Goal: Task Accomplishment & Management: Use online tool/utility

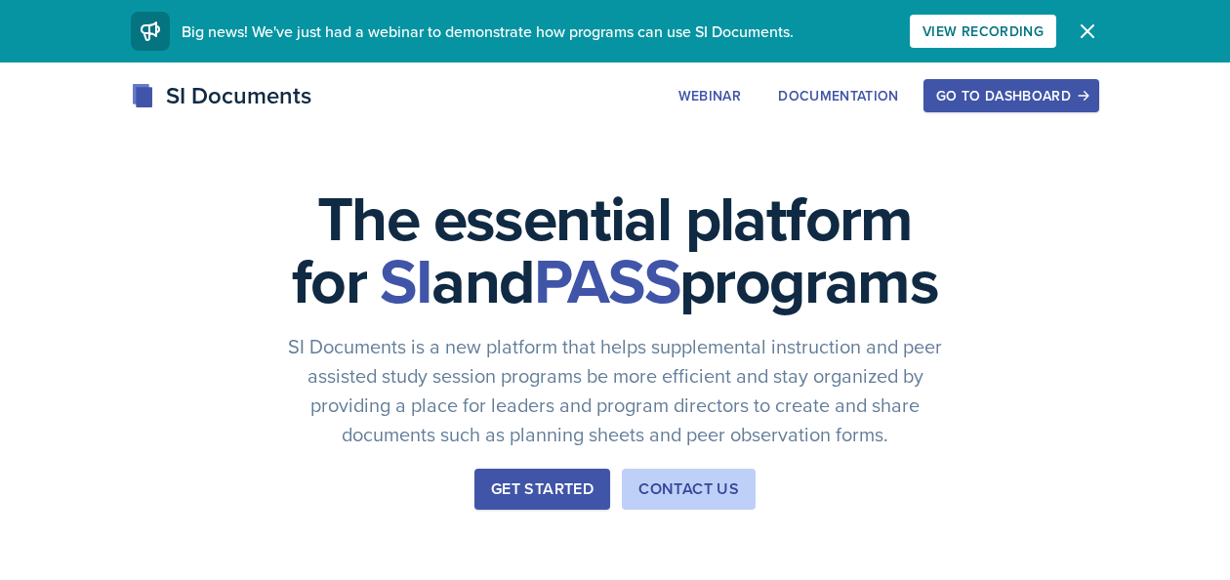
drag, startPoint x: 0, startPoint y: 0, endPoint x: 428, endPoint y: 102, distance: 439.5
click at [428, 102] on div "SI Documents Webinar Documentation Go to Dashboard Sign Up Go to Dashboard" at bounding box center [615, 95] width 1000 height 35
click at [1033, 96] on div "Go to Dashboard" at bounding box center [1011, 96] width 150 height 16
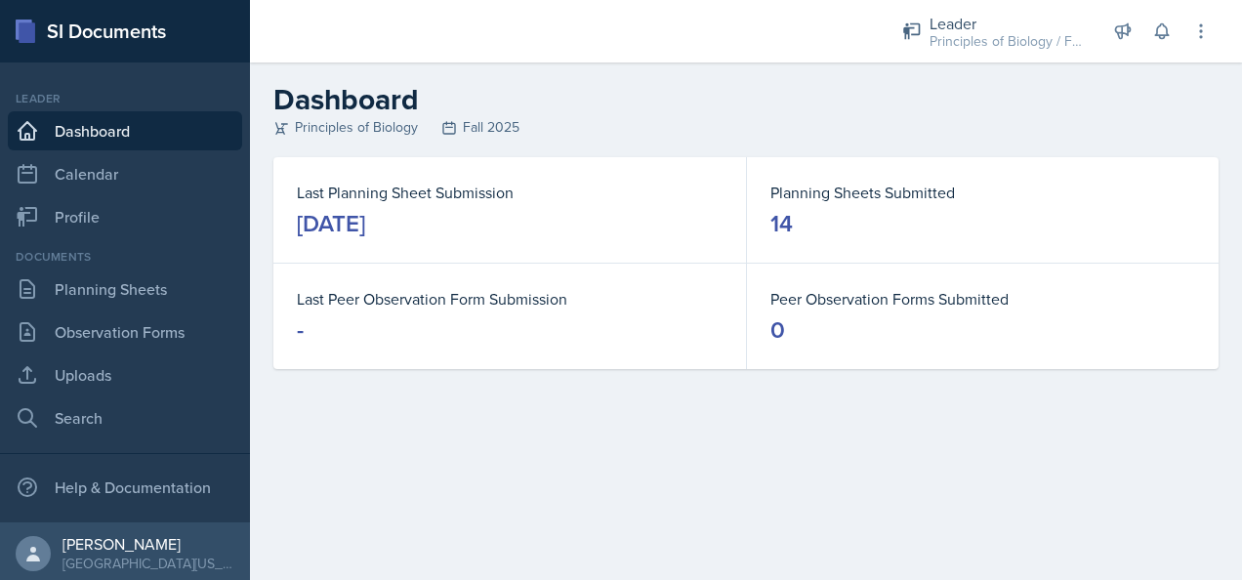
click at [125, 266] on div "Documents Planning Sheets Observation Forms Uploads Search" at bounding box center [125, 342] width 234 height 189
click at [113, 291] on link "Planning Sheets" at bounding box center [125, 288] width 234 height 39
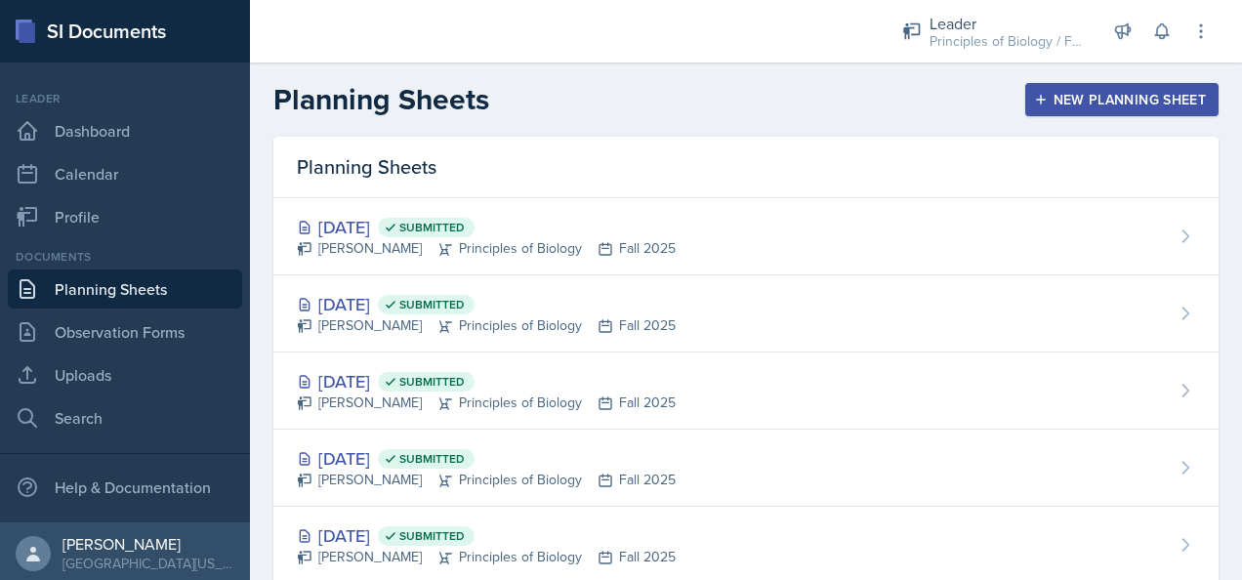
click at [1081, 94] on div "New Planning Sheet" at bounding box center [1122, 100] width 168 height 16
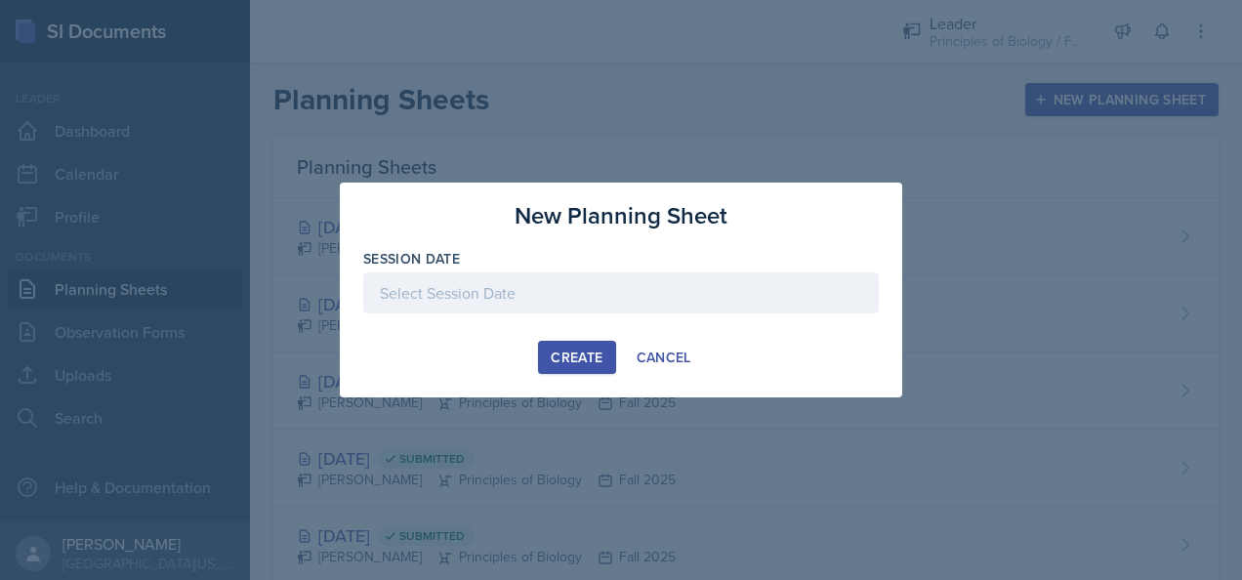
click at [545, 315] on div at bounding box center [621, 323] width 516 height 20
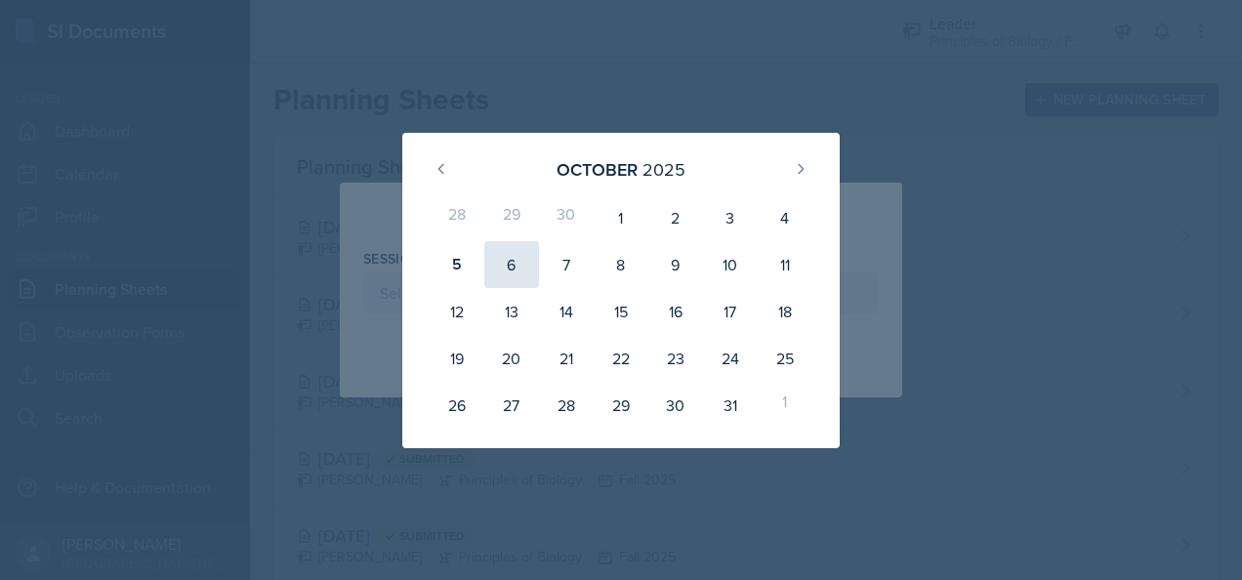
click at [522, 258] on div "6" at bounding box center [511, 264] width 55 height 47
type input "[DATE]"
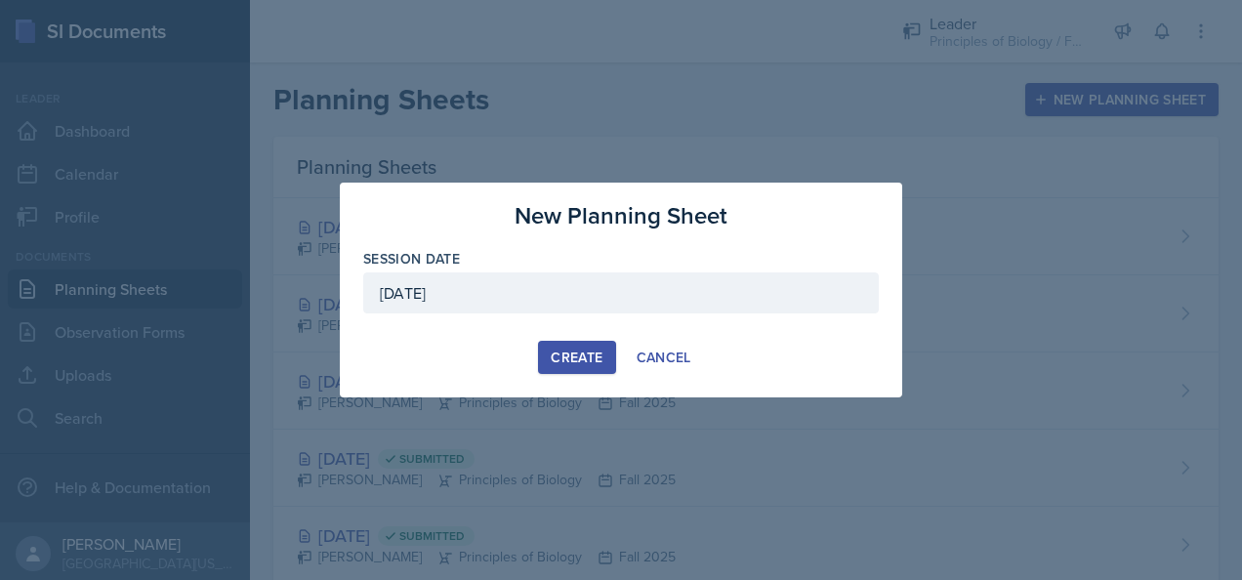
click at [586, 369] on button "Create" at bounding box center [576, 357] width 77 height 33
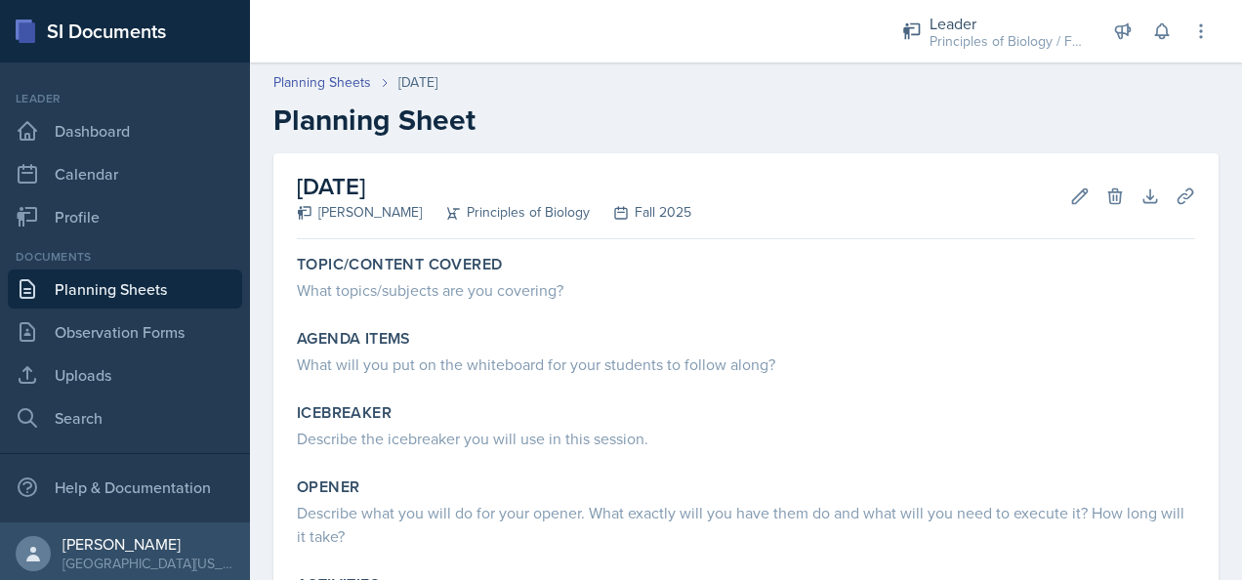
click at [126, 288] on link "Planning Sheets" at bounding box center [125, 288] width 234 height 39
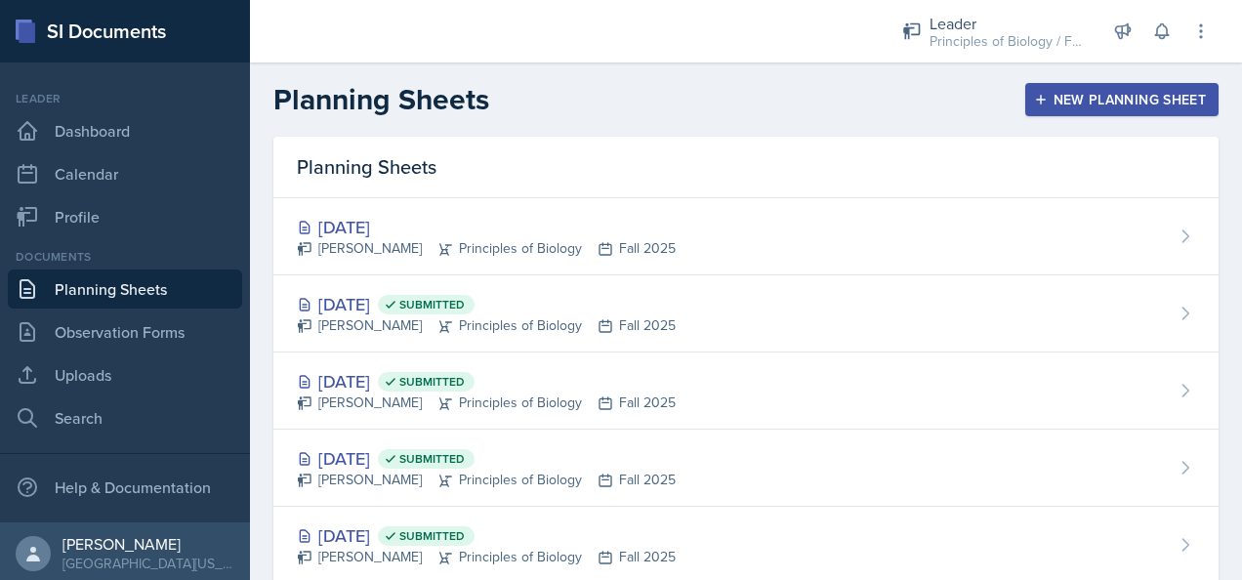
click at [1115, 88] on button "New Planning Sheet" at bounding box center [1121, 99] width 193 height 33
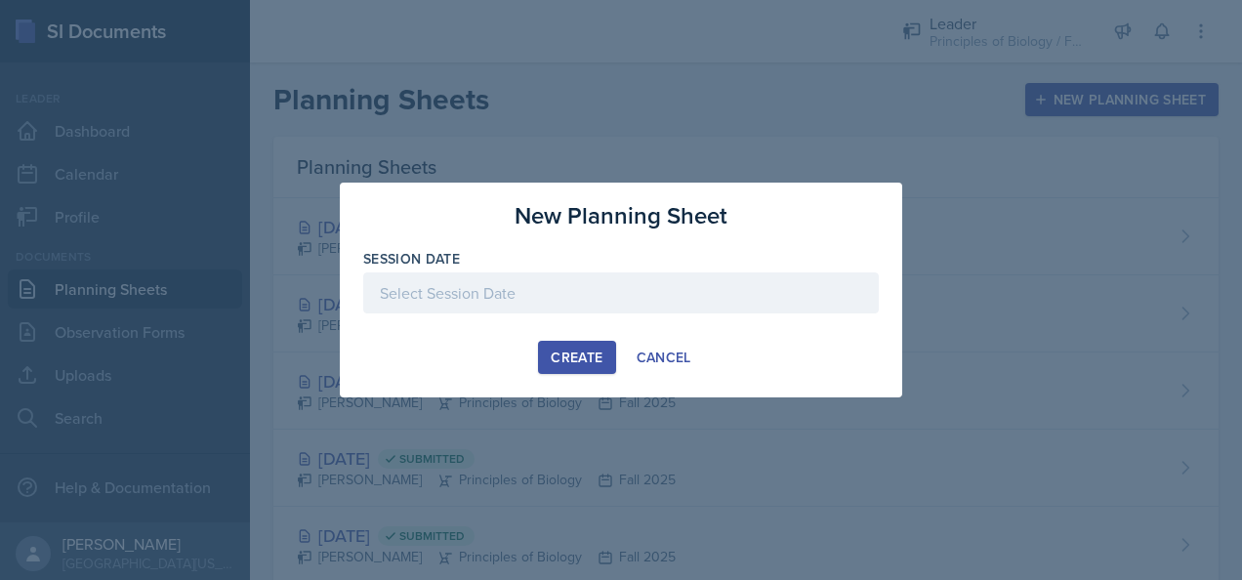
click at [506, 288] on div at bounding box center [621, 292] width 516 height 41
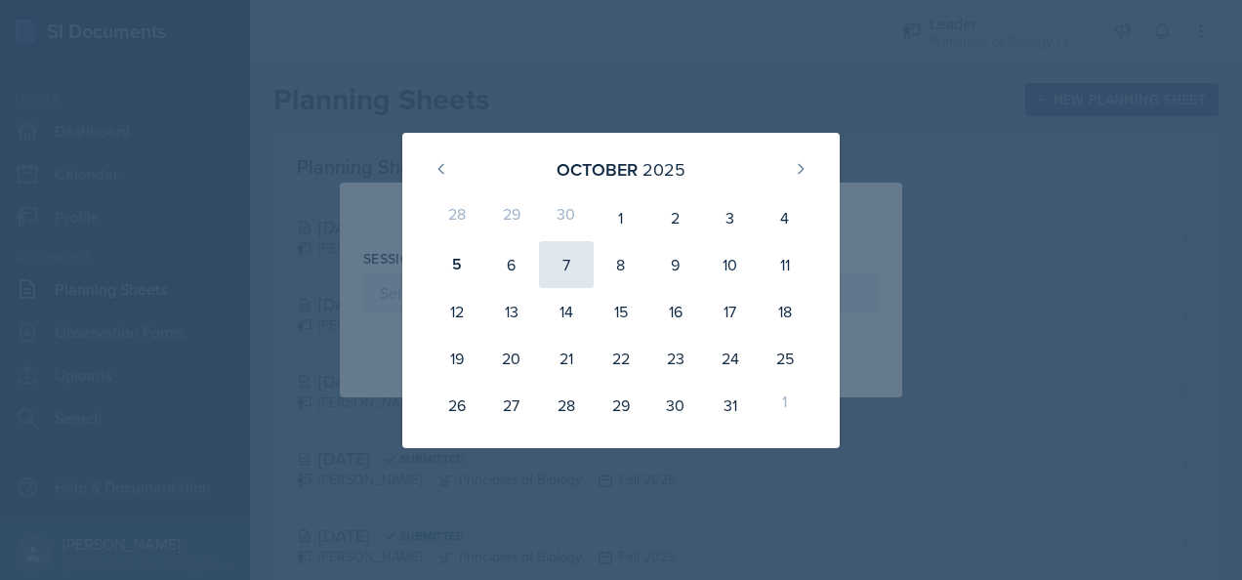
click at [567, 256] on div "7" at bounding box center [566, 264] width 55 height 47
type input "[DATE]"
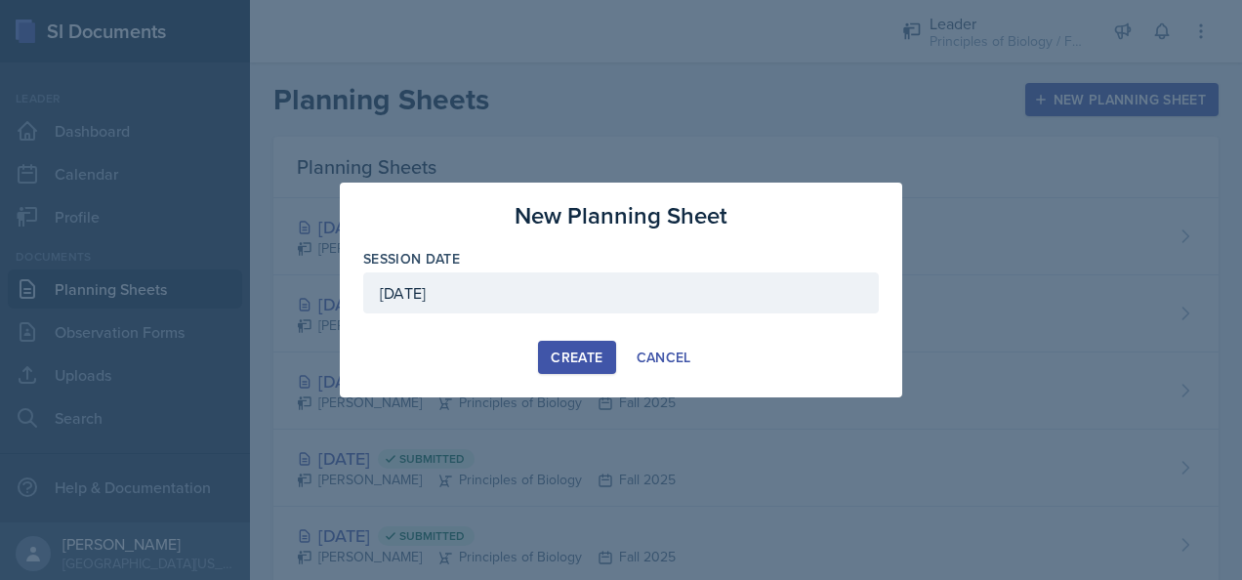
click at [580, 353] on div "Create" at bounding box center [577, 358] width 52 height 16
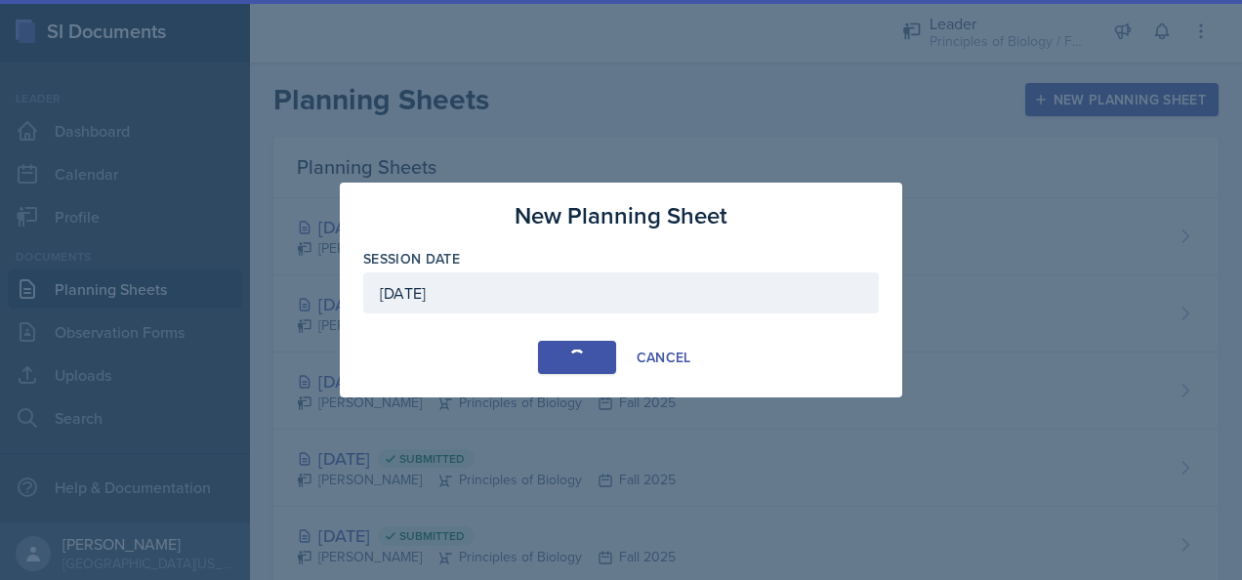
click at [580, 353] on div "button" at bounding box center [577, 358] width 17 height 17
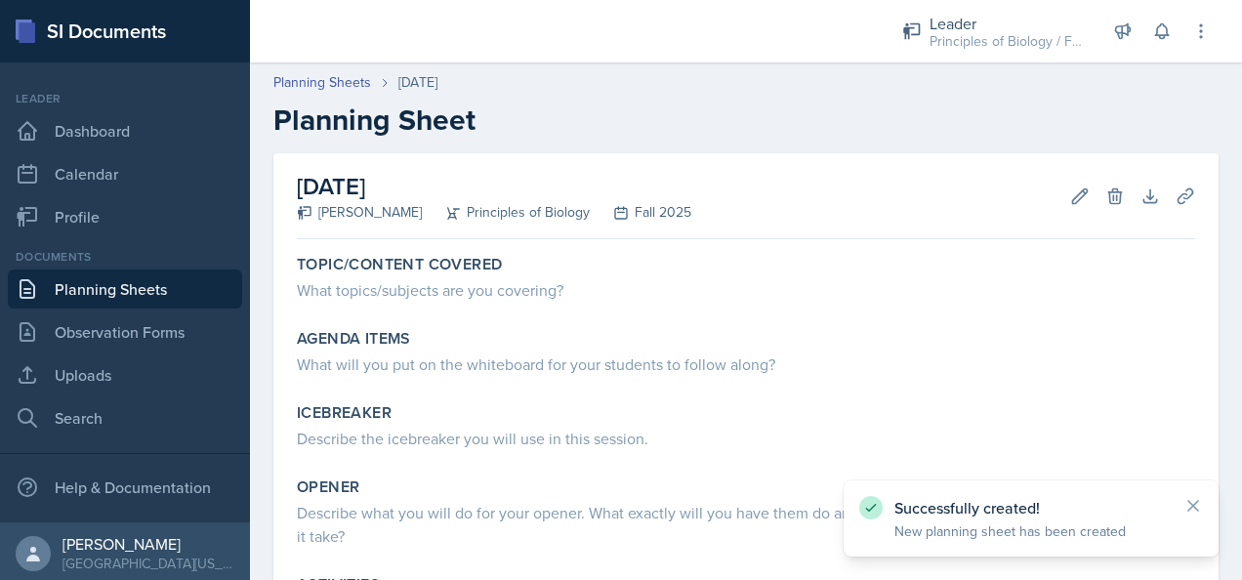
click at [108, 285] on link "Planning Sheets" at bounding box center [125, 288] width 234 height 39
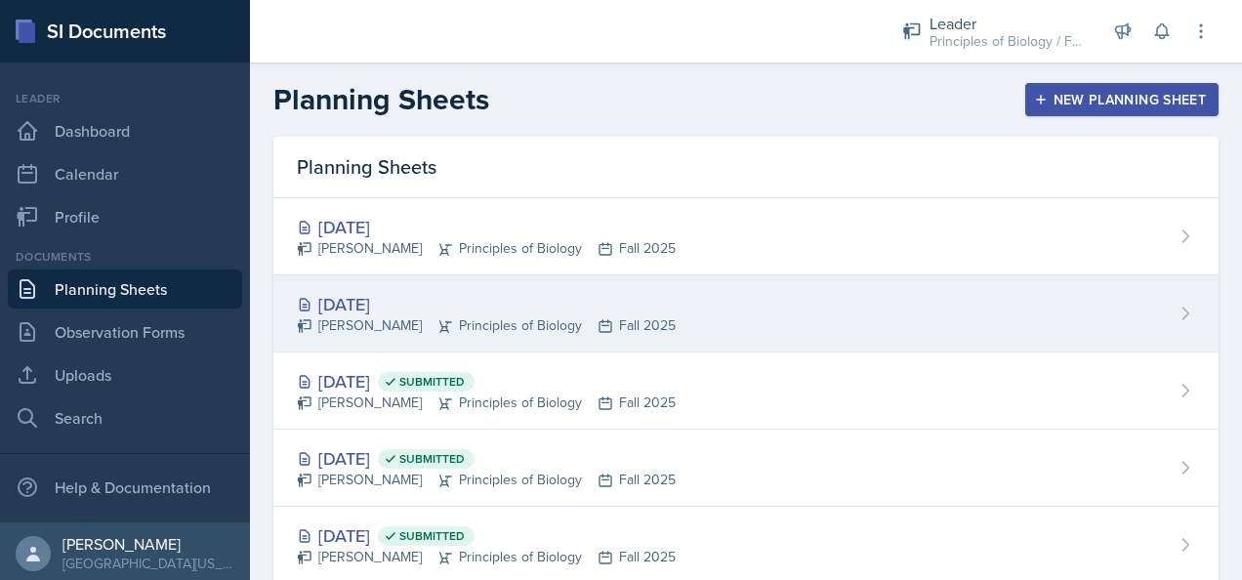
click at [515, 309] on div "[DATE]" at bounding box center [486, 304] width 379 height 26
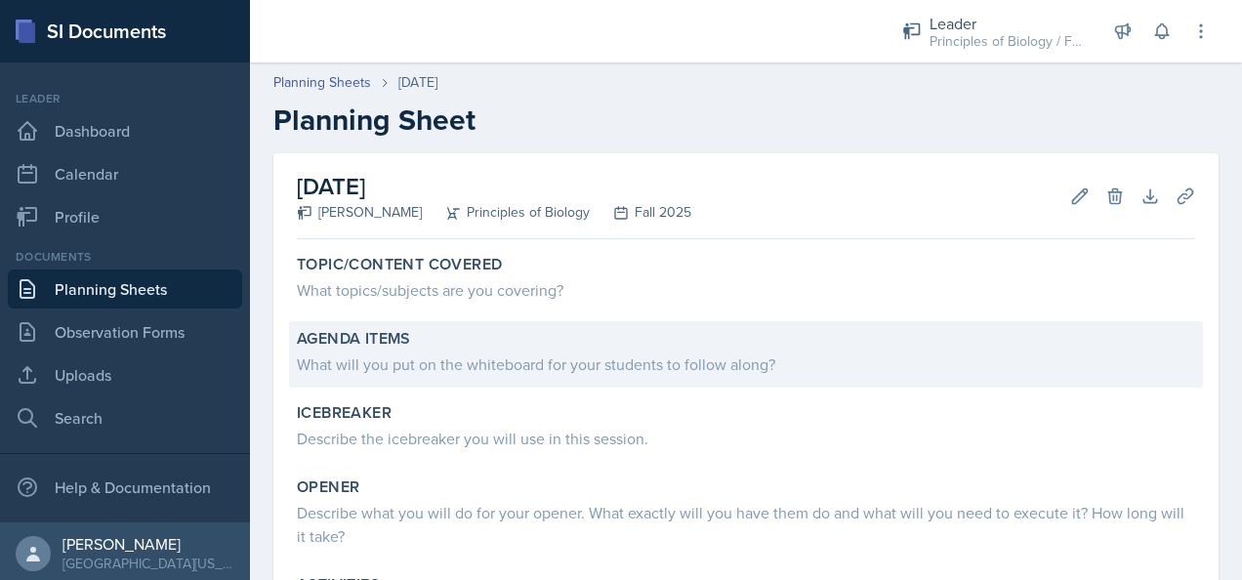
click at [359, 371] on div "What will you put on the whiteboard for your students to follow along?" at bounding box center [746, 363] width 898 height 23
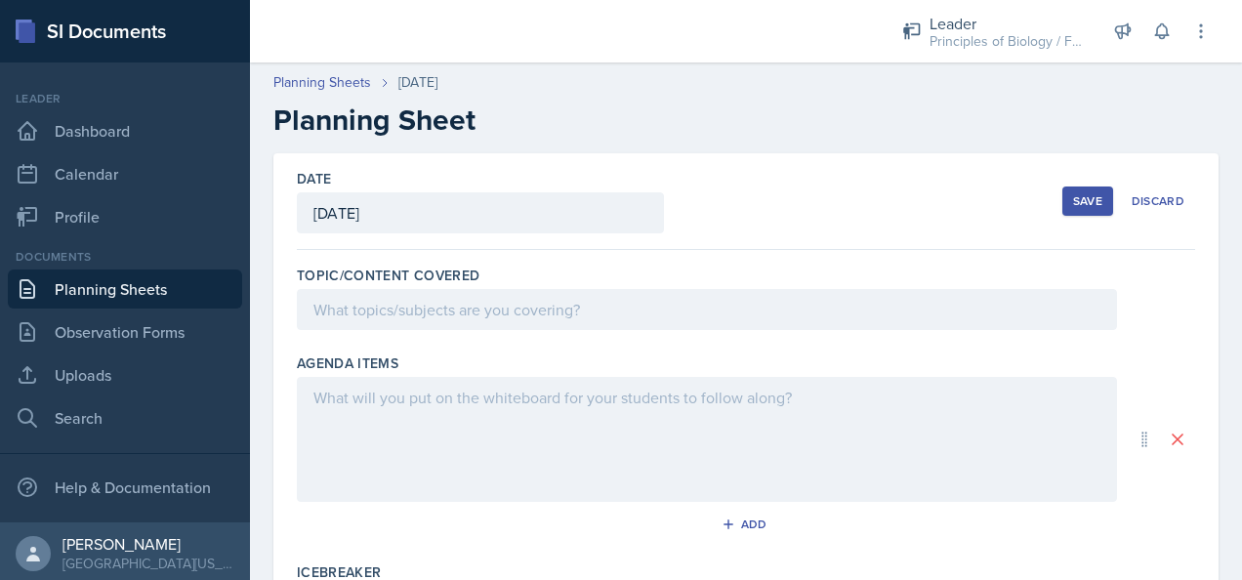
click at [364, 386] on div at bounding box center [707, 439] width 820 height 125
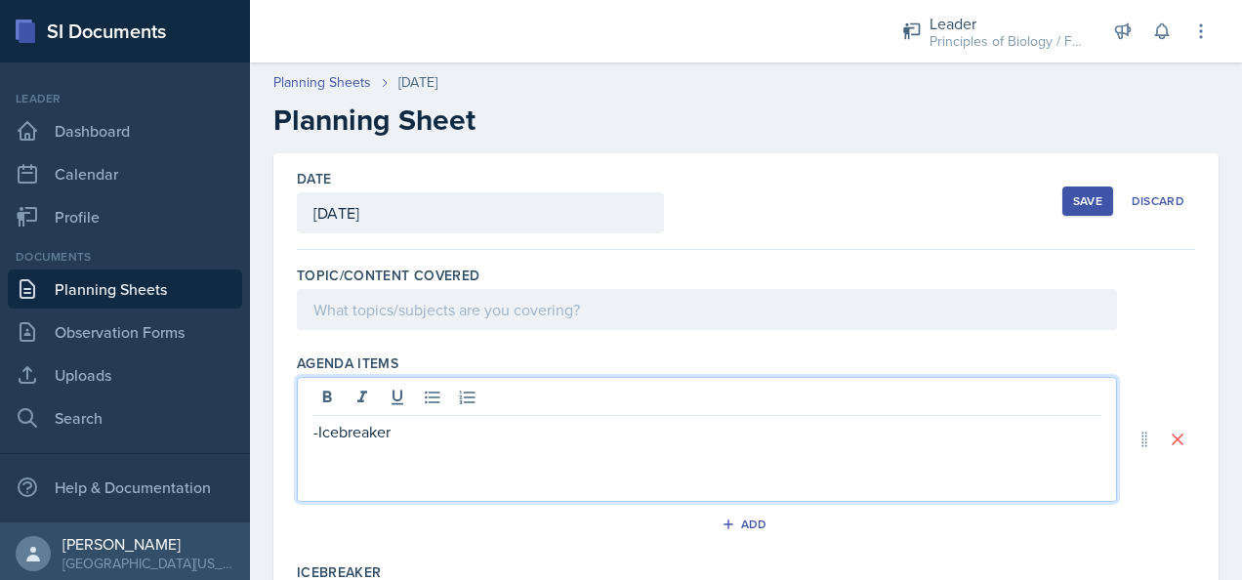
click at [400, 476] on div "-Icebreaker" at bounding box center [707, 439] width 820 height 125
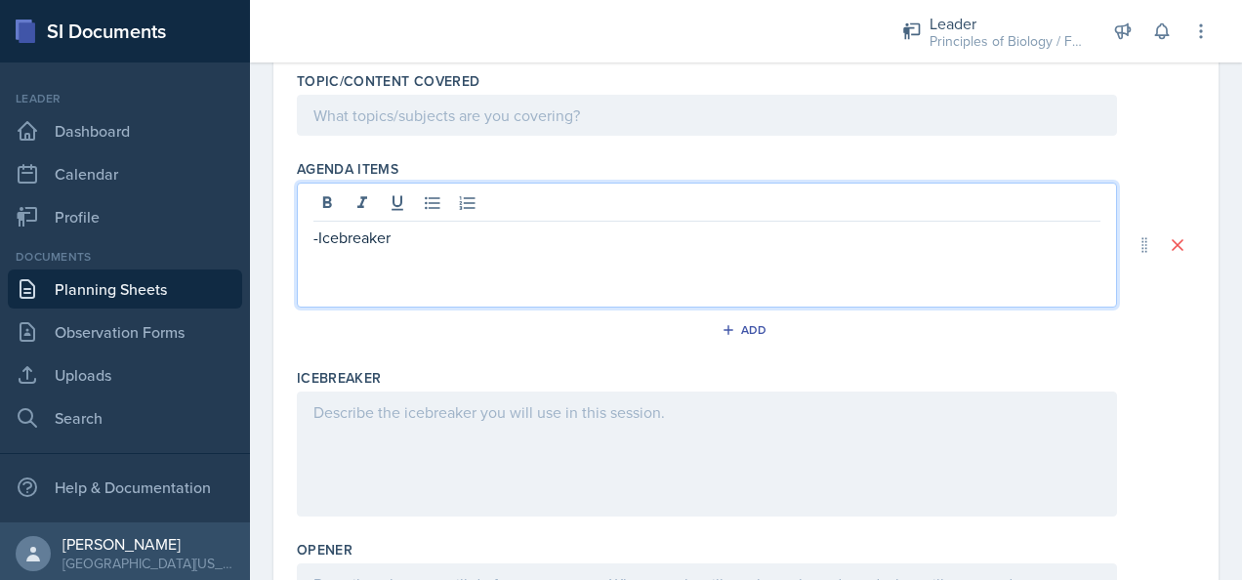
scroll to position [195, 0]
